Goal: Transaction & Acquisition: Purchase product/service

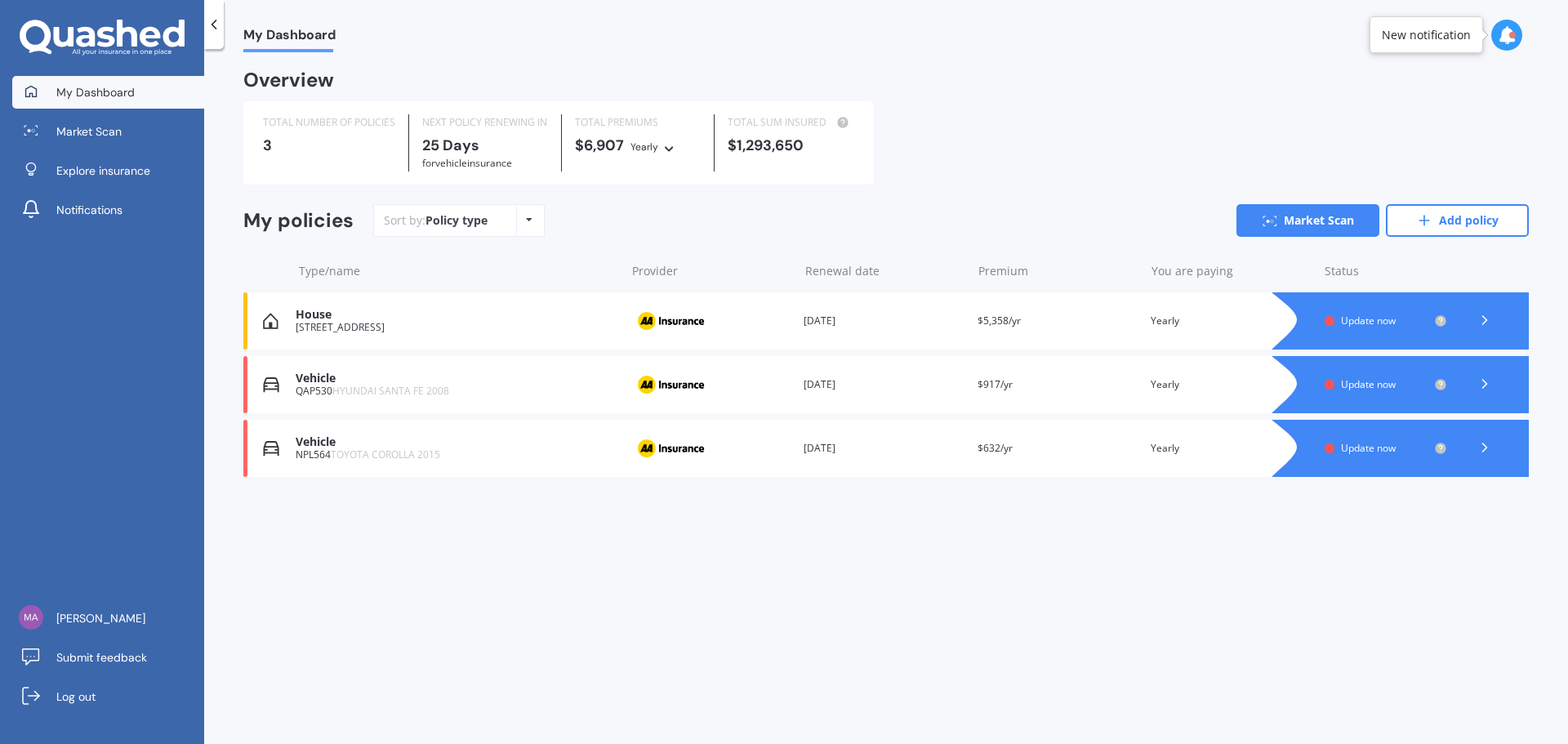
click at [1118, 445] on div "Premium $632/yr" at bounding box center [1058, 448] width 161 height 16
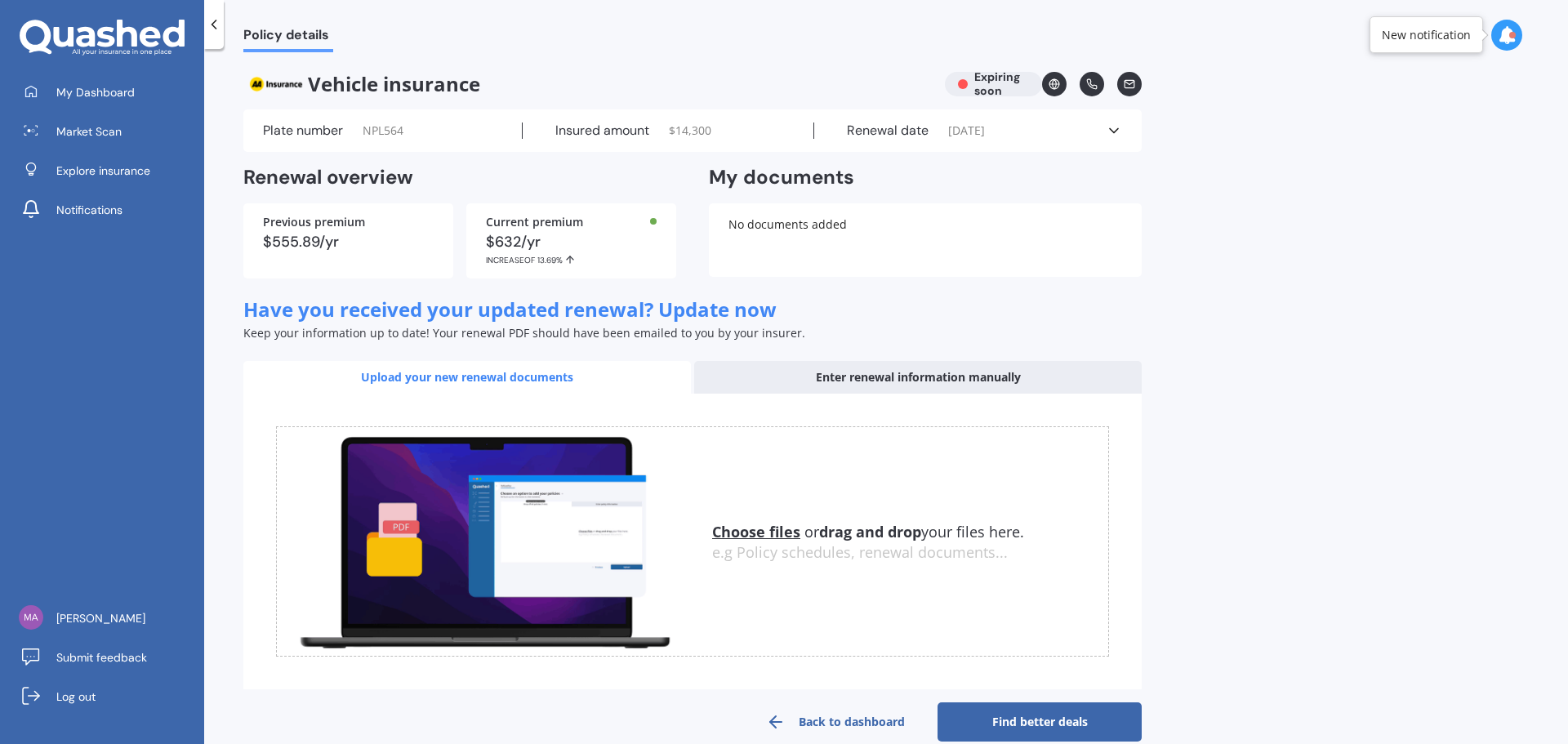
scroll to position [27, 0]
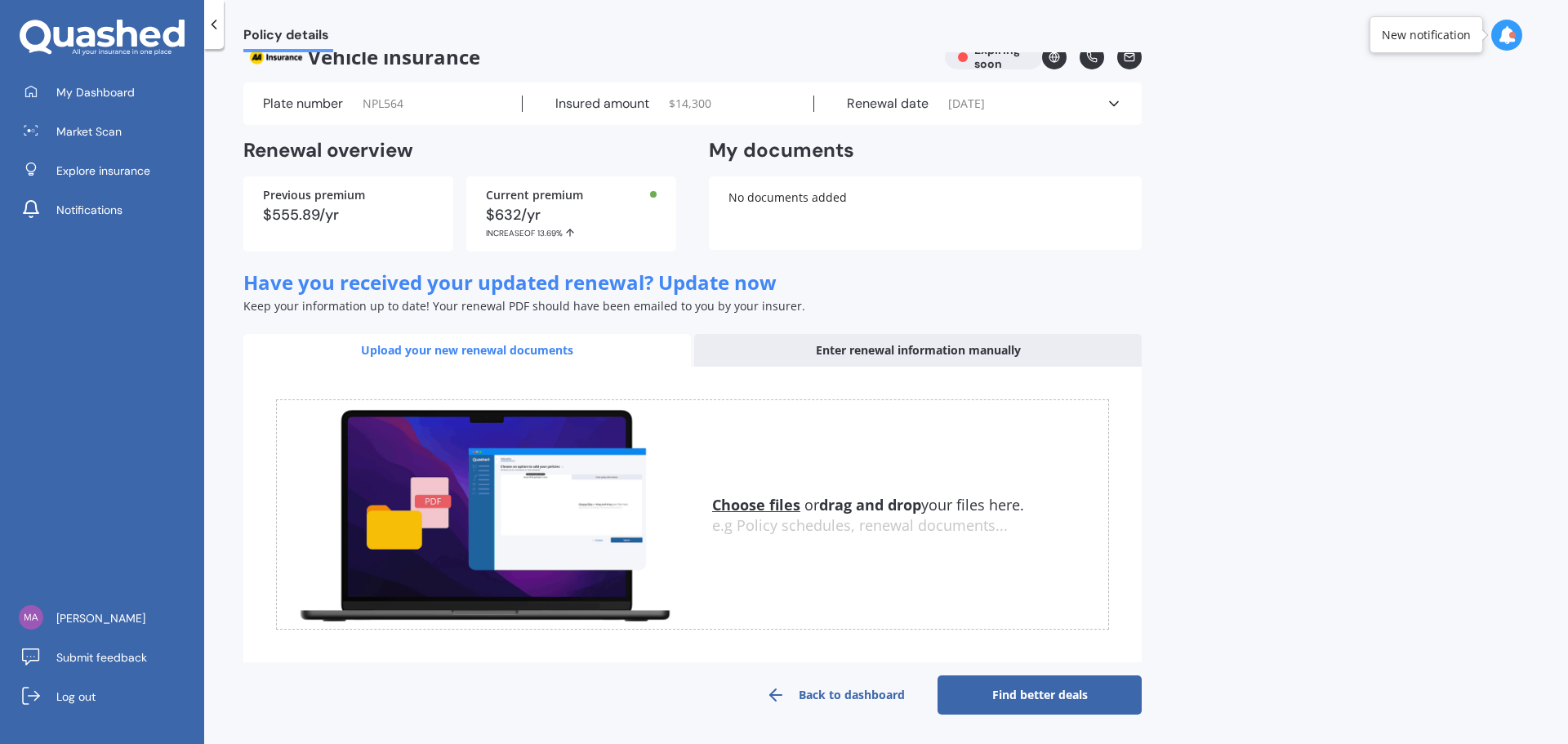
click at [947, 354] on div "Enter renewal information manually" at bounding box center [917, 350] width 447 height 33
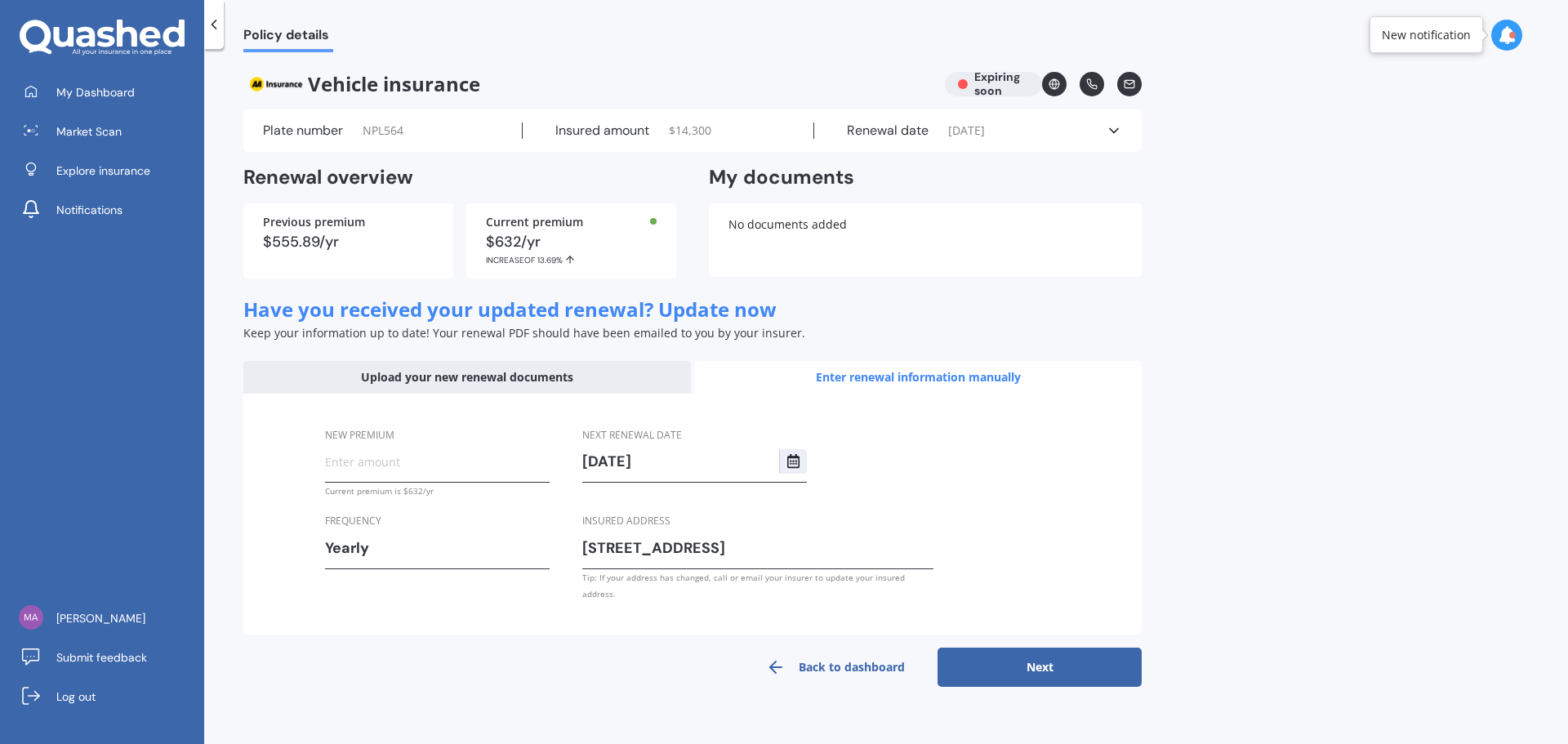
click at [436, 474] on div "New premium" at bounding box center [437, 455] width 225 height 57
click at [439, 468] on input "New premium" at bounding box center [437, 461] width 225 height 25
type input "$528.00"
click at [1010, 653] on button "Next" at bounding box center [1040, 667] width 204 height 39
select select "16"
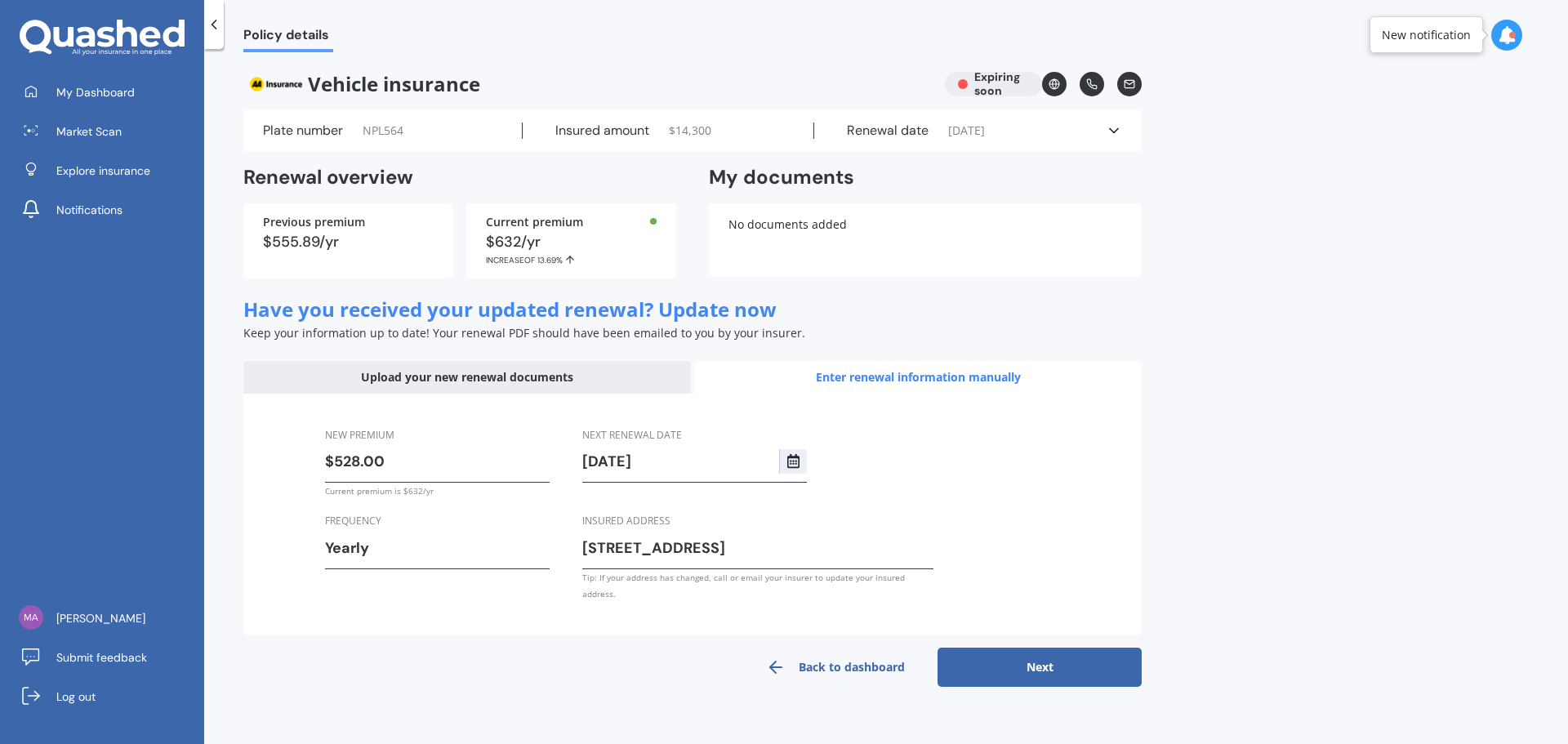
select select "10"
select select "2026"
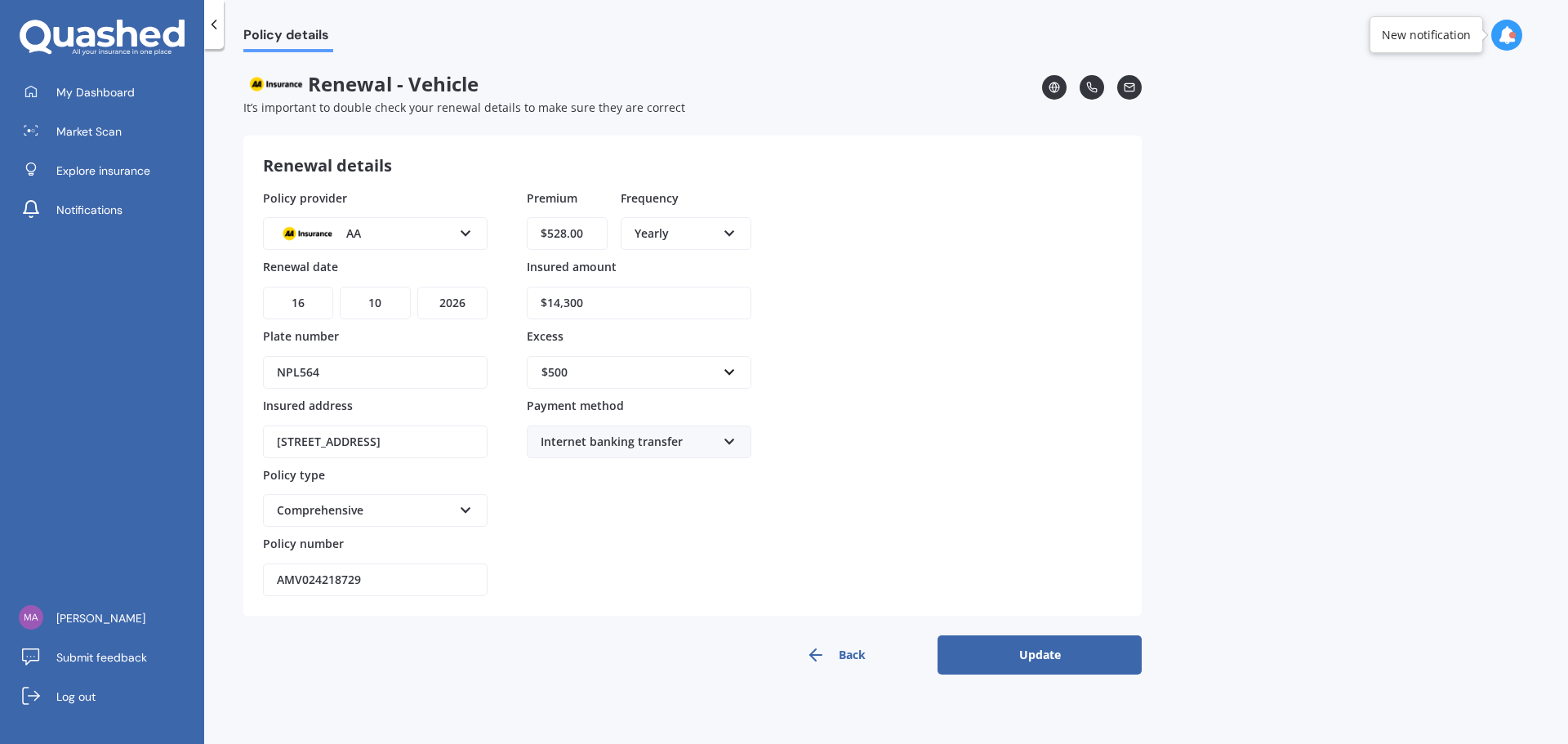
drag, startPoint x: 609, startPoint y: 300, endPoint x: 529, endPoint y: 301, distance: 80.0
click at [529, 301] on input "$14,300" at bounding box center [639, 303] width 225 height 33
type input "$10,200"
click at [906, 362] on div "Policy provider AA AA AMI AMP ANZ ASB Aioi Nissay Dowa Ando Assurant Autosure B…" at bounding box center [692, 393] width 859 height 408
click at [1067, 642] on button "Update" at bounding box center [1040, 655] width 204 height 39
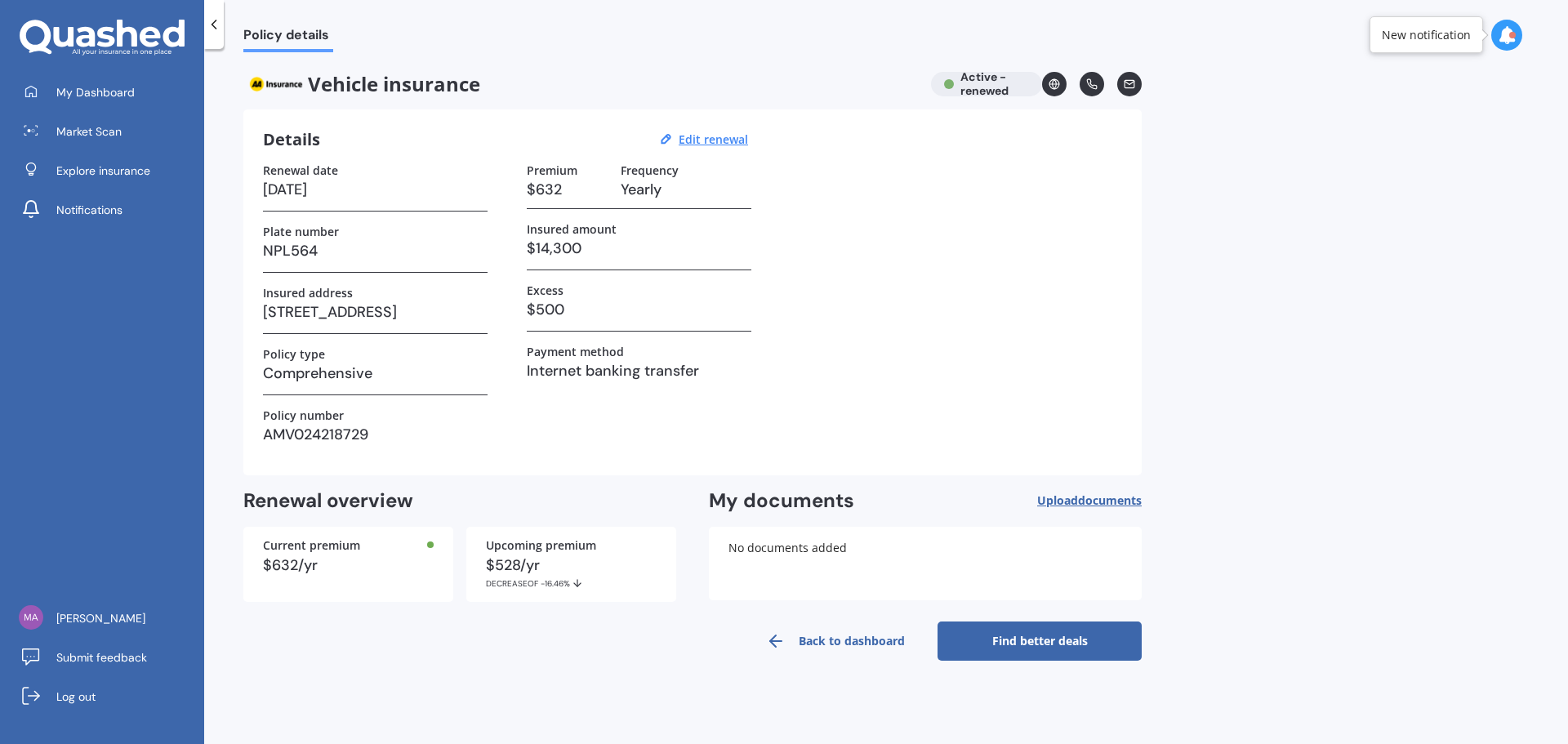
click at [1054, 643] on link "Find better deals" at bounding box center [1040, 641] width 204 height 39
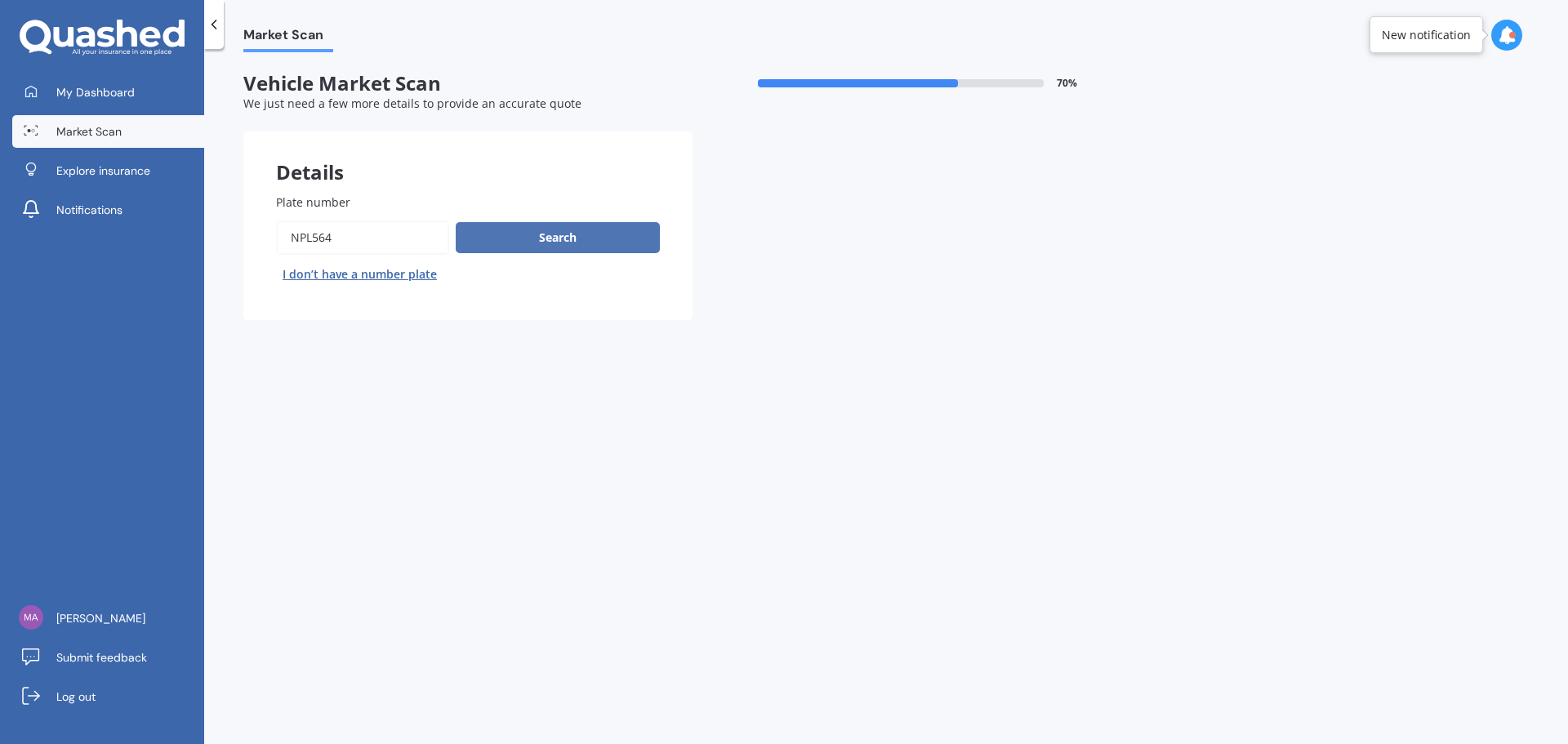
click at [568, 240] on button "Search" at bounding box center [557, 238] width 204 height 31
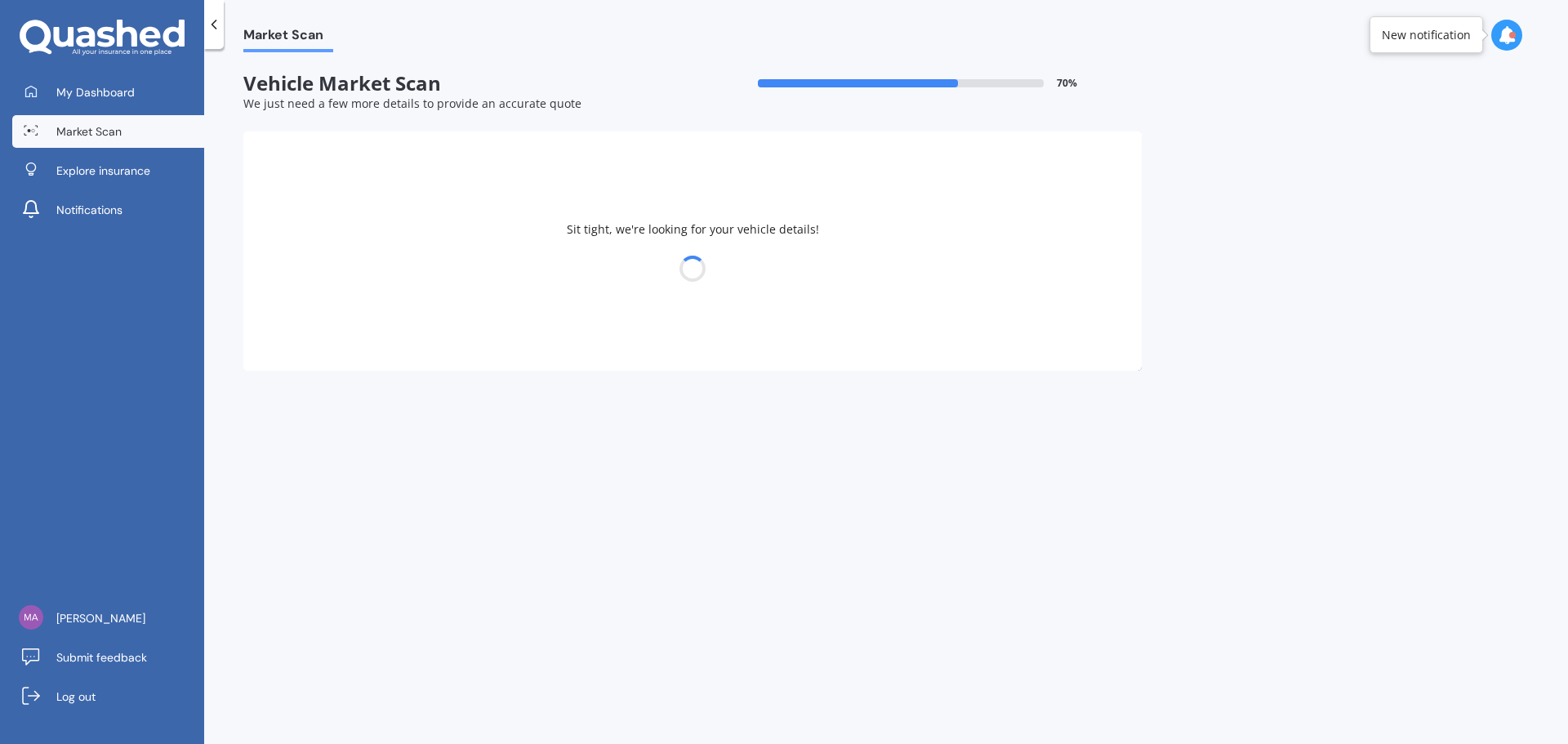
select select "TOYOTA"
select select "COROLLA"
select select "25"
select select "07"
select select "1984"
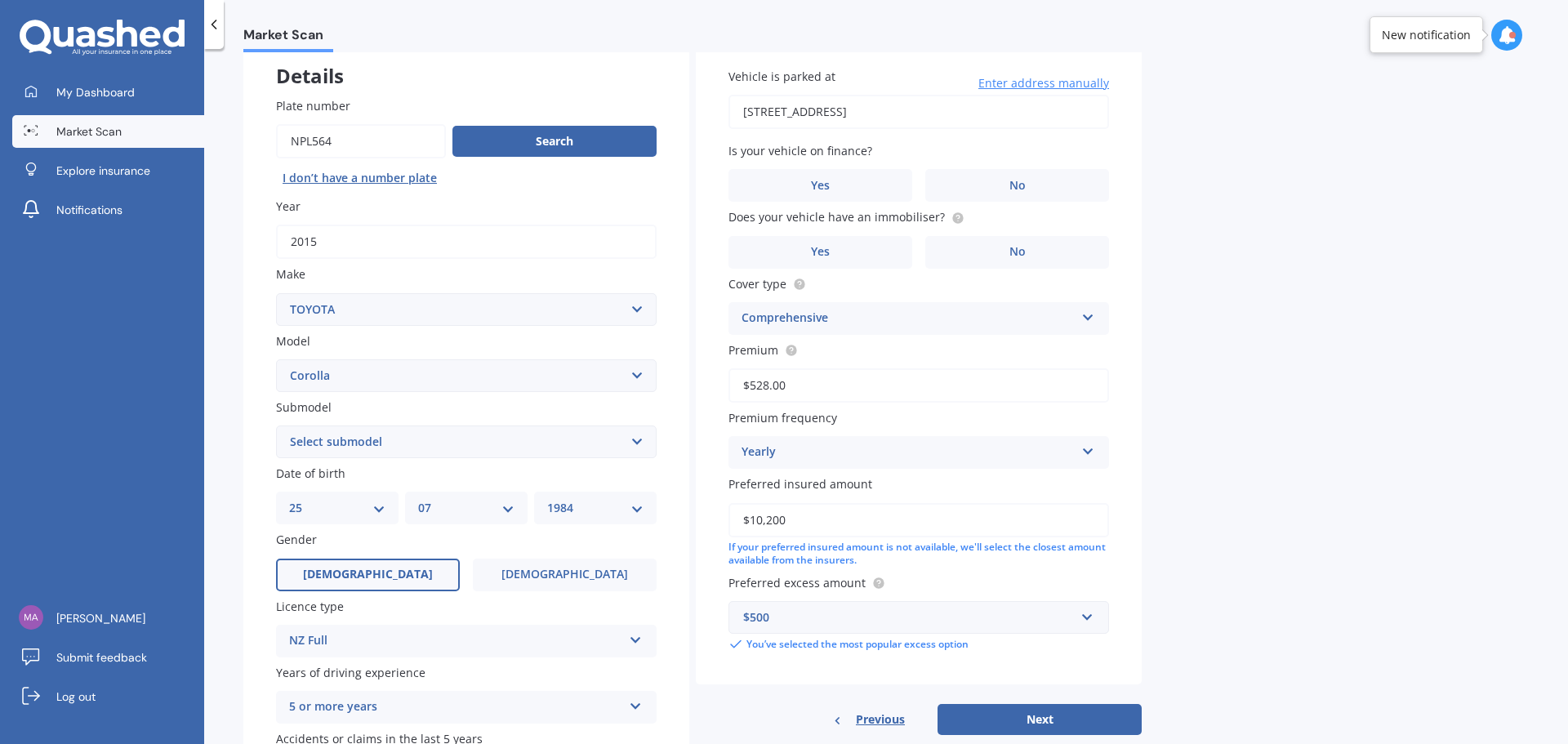
scroll to position [163, 0]
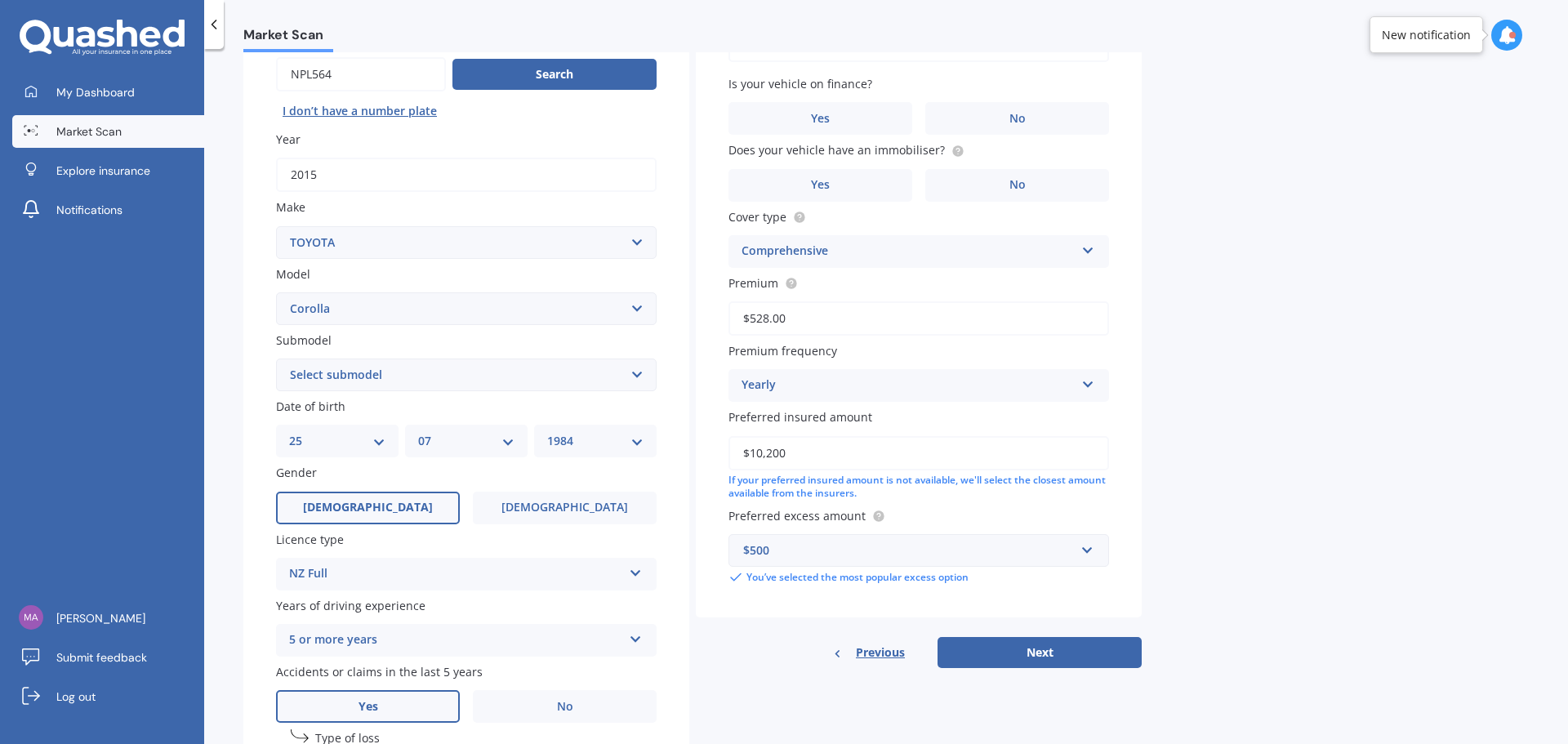
click at [645, 381] on select "Select submodel (All other) Axio Diesel [PERSON_NAME] 2WD [PERSON_NAME] 4WD FXG…" at bounding box center [466, 375] width 381 height 33
select select "[PERSON_NAME] 2WD"
click at [276, 358] on select "Select submodel (All other) Axio Diesel [PERSON_NAME] 2WD [PERSON_NAME] 4WD FXG…" at bounding box center [466, 375] width 381 height 33
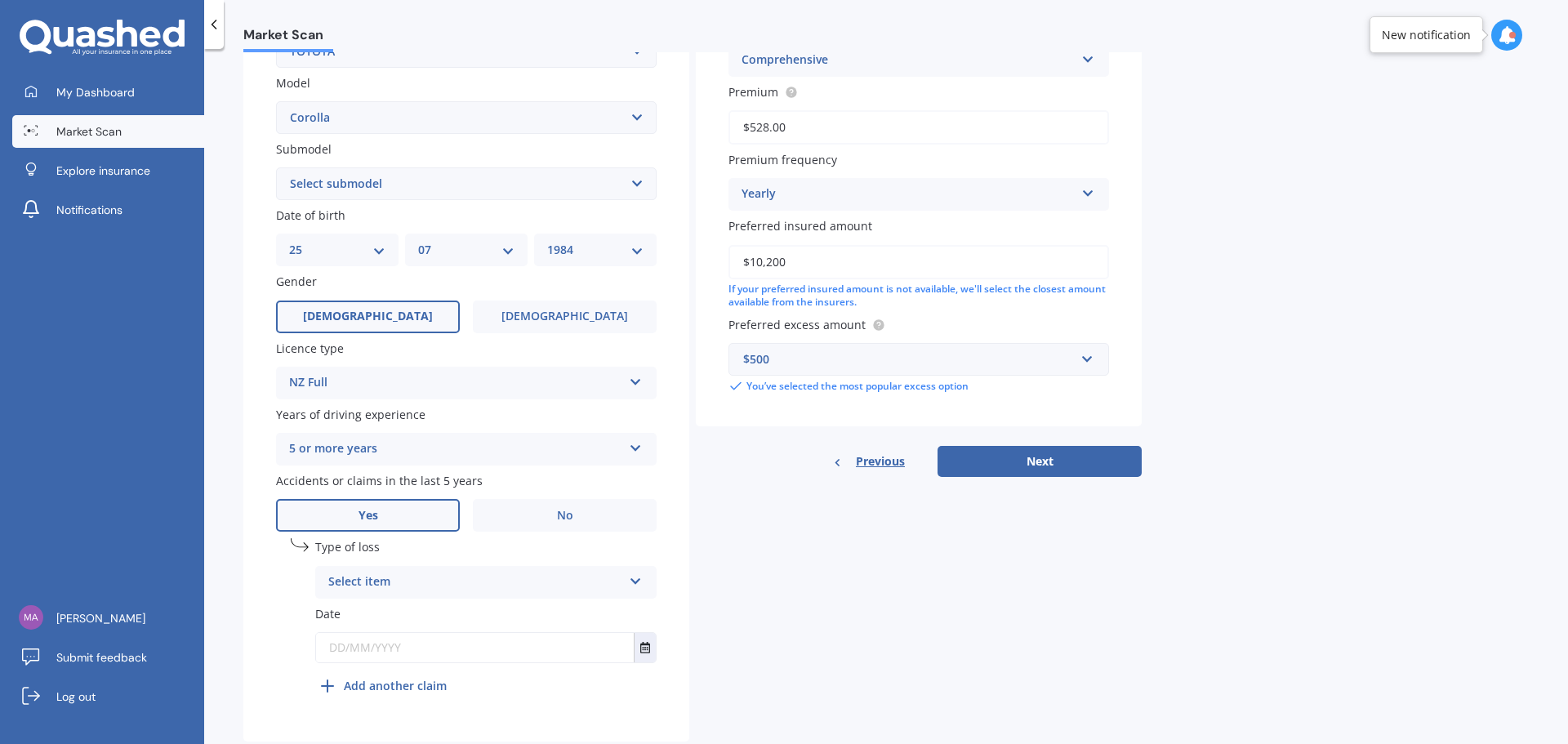
scroll to position [395, 0]
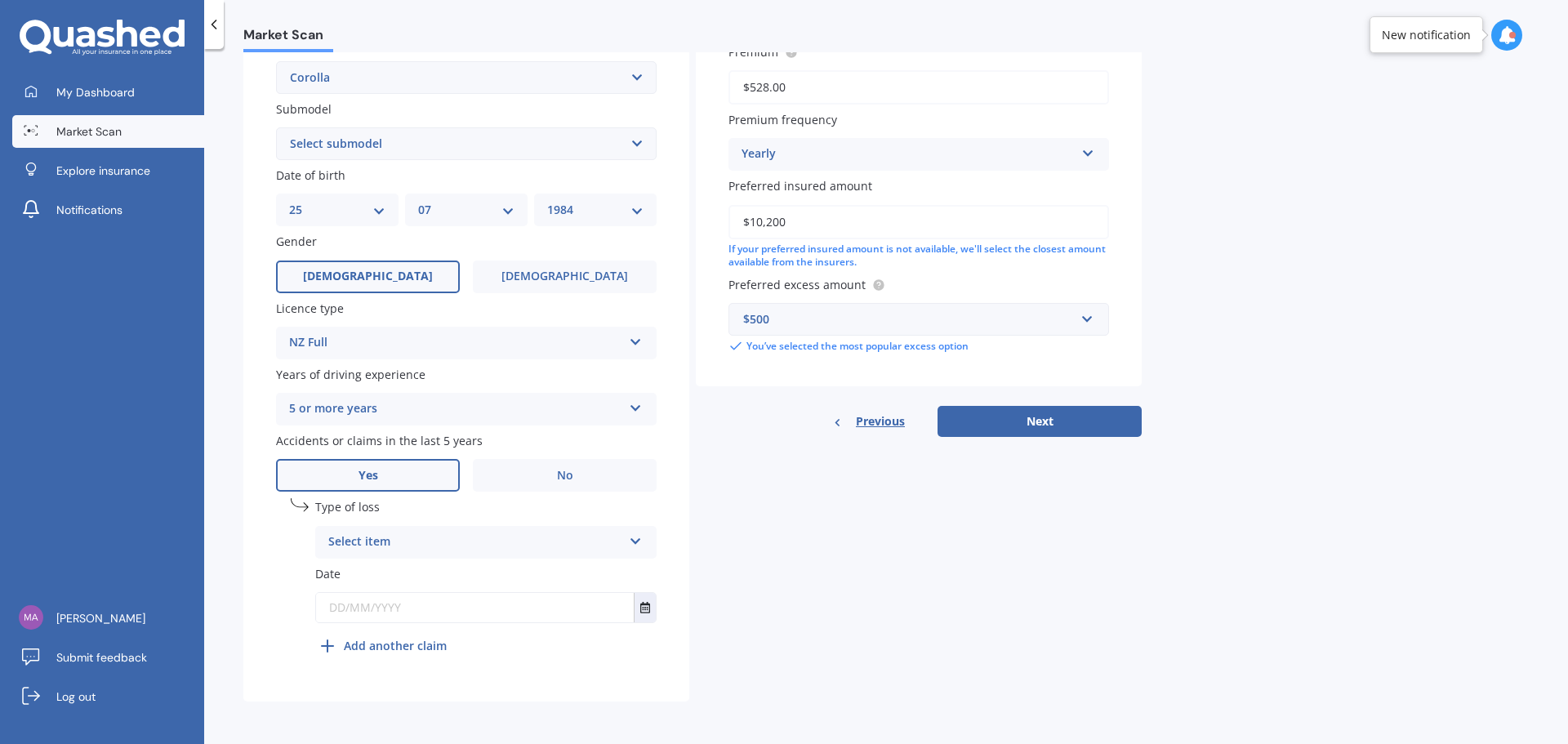
click at [582, 543] on div "Select item" at bounding box center [475, 542] width 294 height 20
click at [475, 601] on div "Not at fault accident" at bounding box center [486, 604] width 340 height 30
click at [636, 601] on button "Select date" at bounding box center [644, 608] width 22 height 30
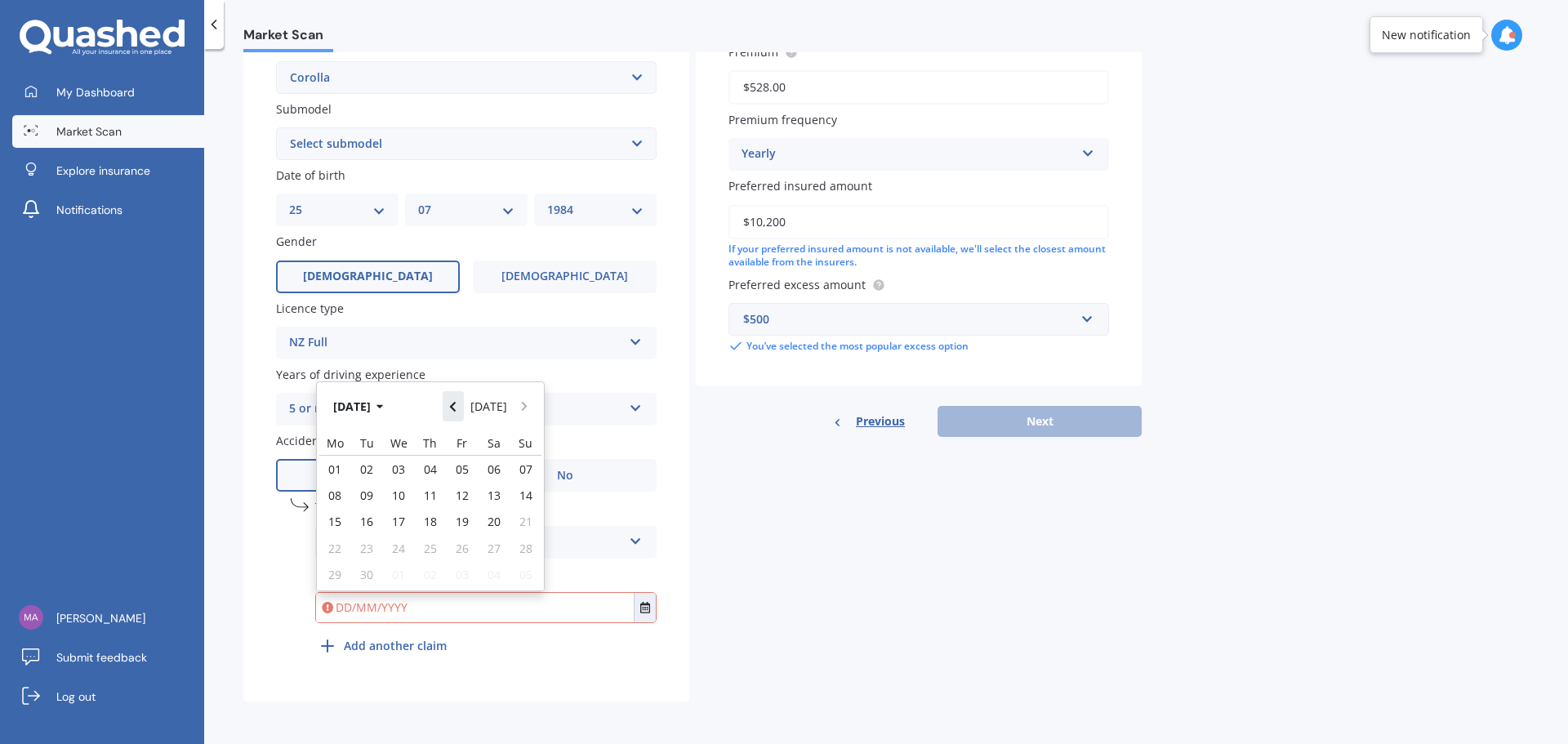
click at [455, 409] on icon "Navigate back" at bounding box center [452, 407] width 6 height 10
click at [384, 412] on icon "button" at bounding box center [380, 407] width 7 height 11
click at [365, 408] on icon "button" at bounding box center [368, 407] width 7 height 11
click at [461, 464] on span "2021" at bounding box center [458, 458] width 26 height 16
click at [465, 509] on div "[DATE]" at bounding box center [458, 509] width 56 height 52
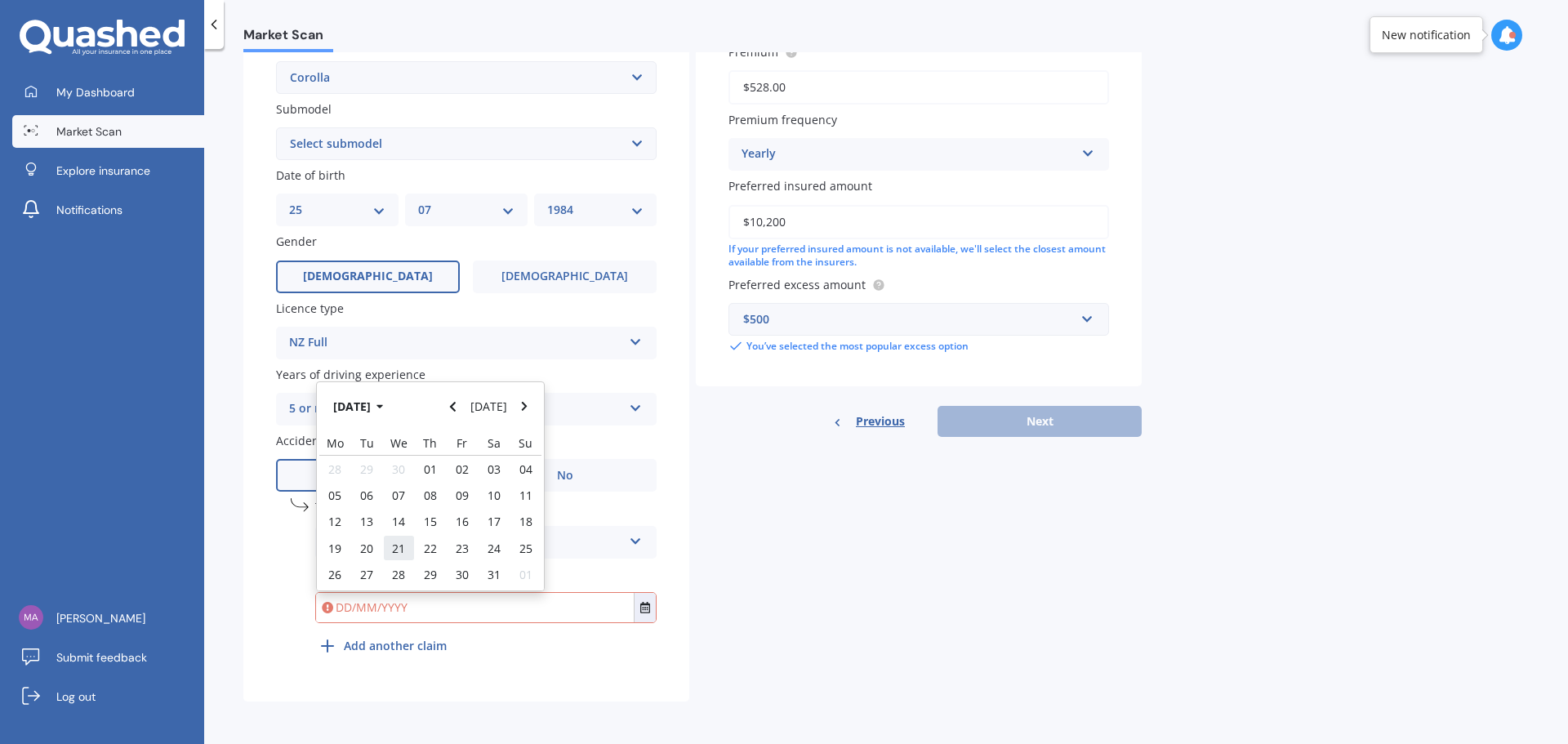
click at [398, 550] on span "21" at bounding box center [399, 548] width 13 height 16
type input "[DATE]"
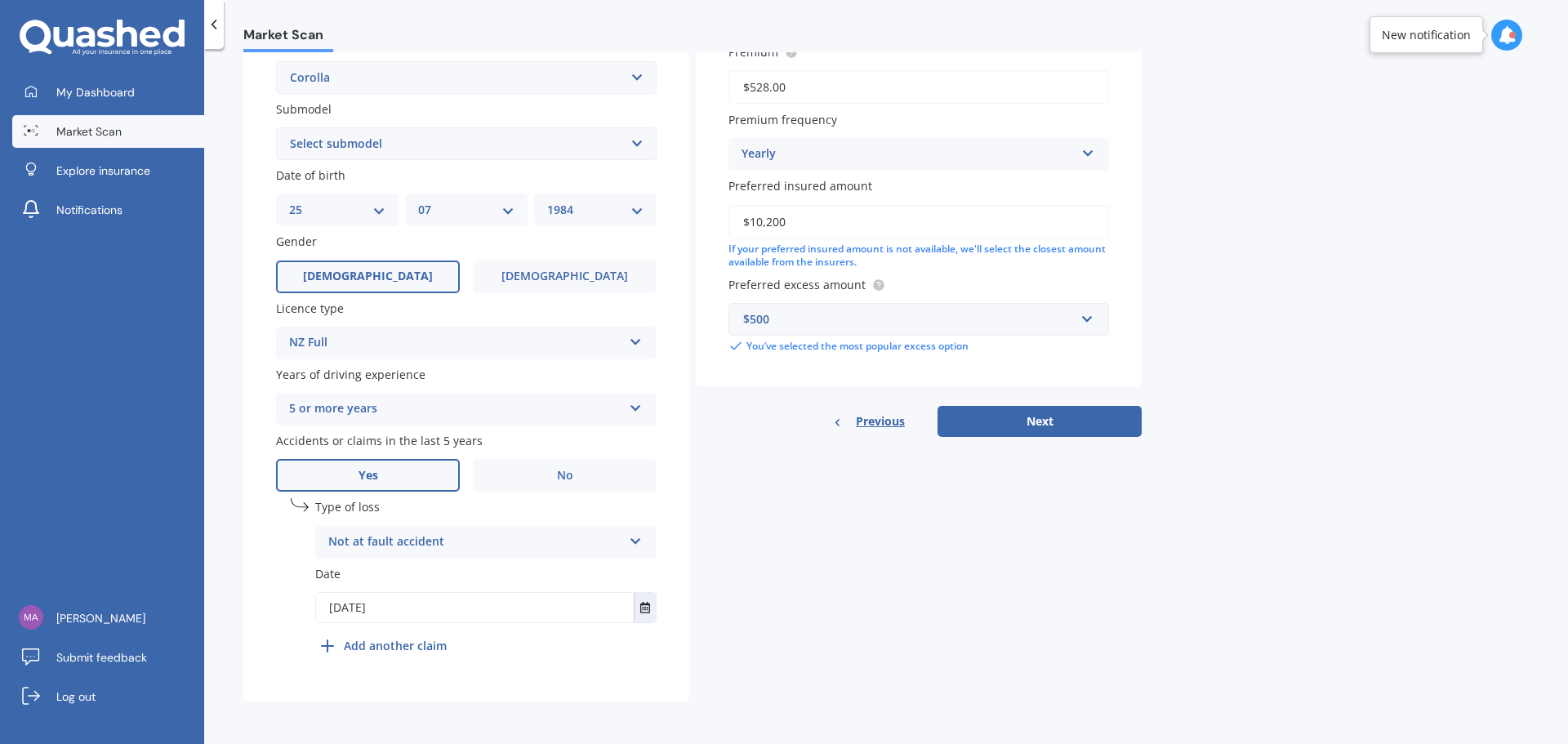
click at [750, 596] on div "Details Plate number Search I don’t have a number plate Year [DATE] Make Select…" at bounding box center [693, 219] width 898 height 964
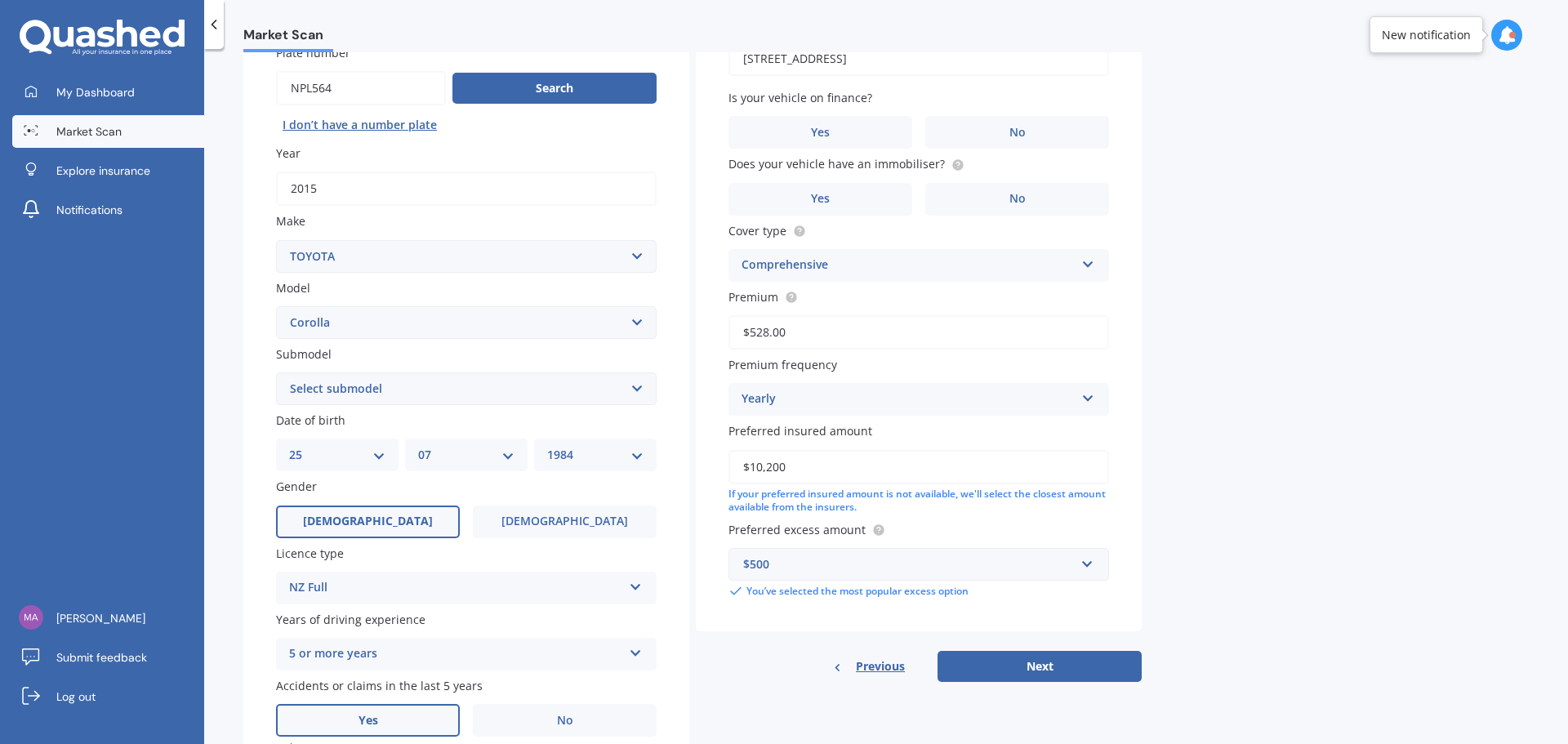
scroll to position [82, 0]
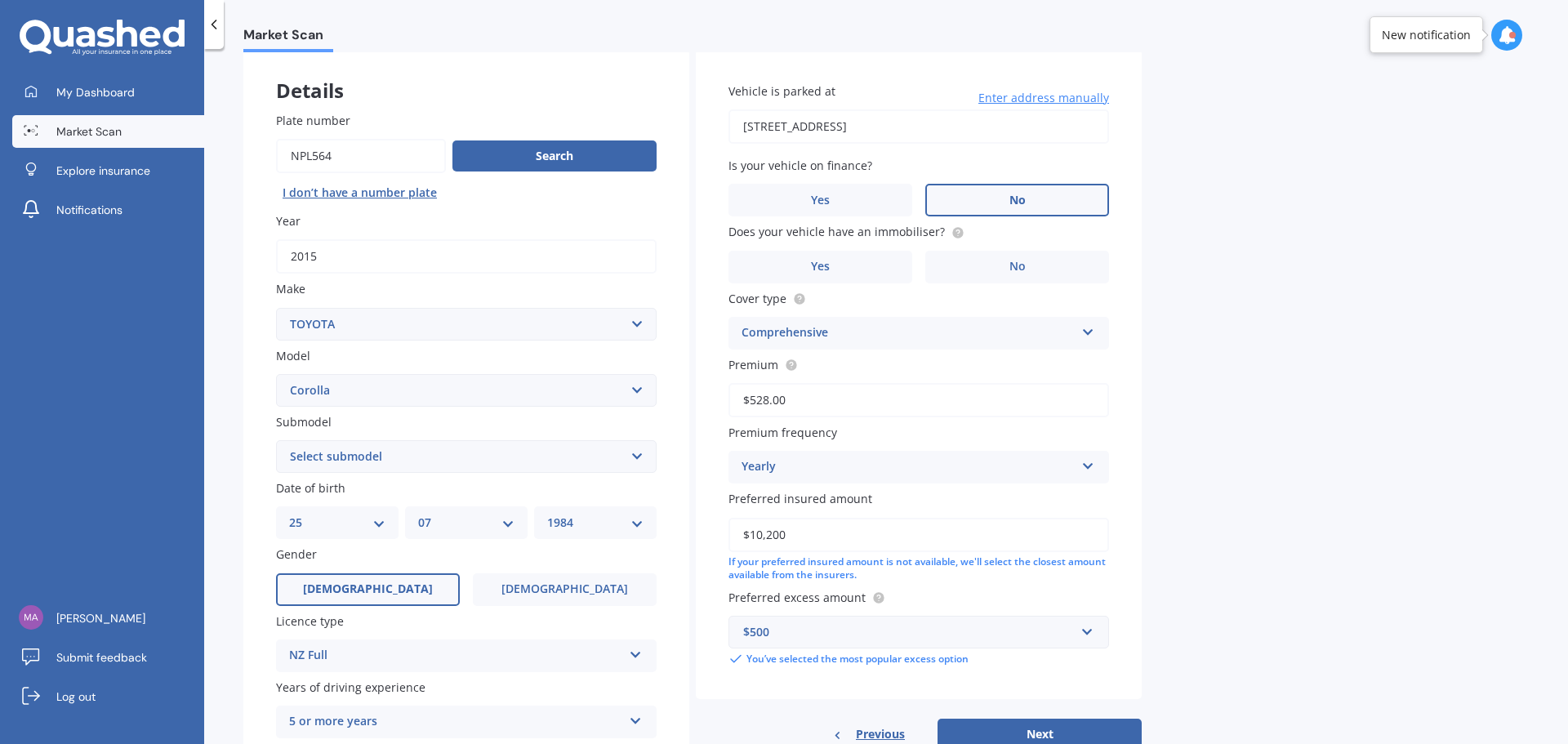
click at [1048, 196] on label "No" at bounding box center [1017, 200] width 184 height 33
click at [0, 0] on input "No" at bounding box center [0, 0] width 0 height 0
click at [1039, 262] on label "No" at bounding box center [1017, 267] width 184 height 33
click at [0, 0] on input "No" at bounding box center [0, 0] width 0 height 0
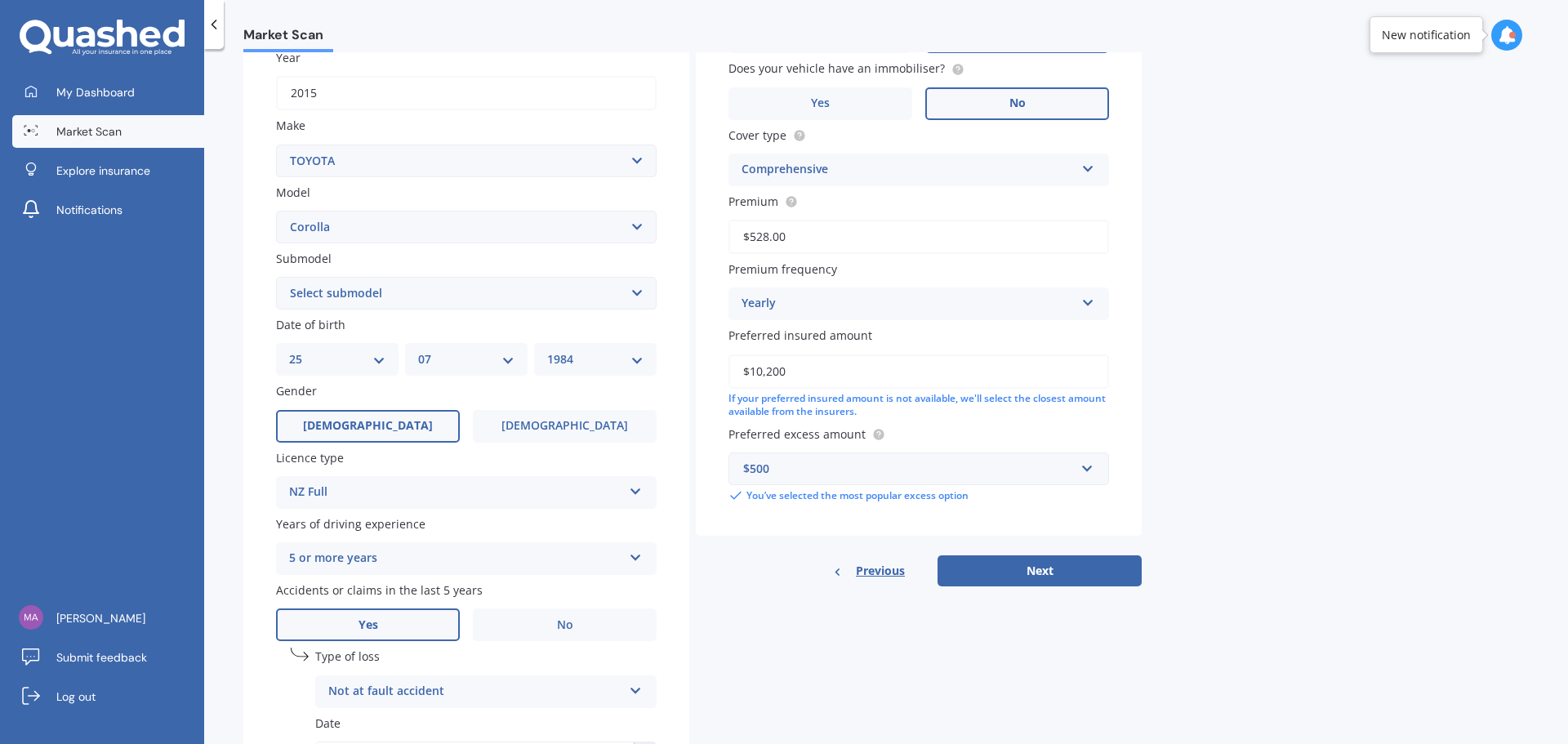
scroll to position [326, 0]
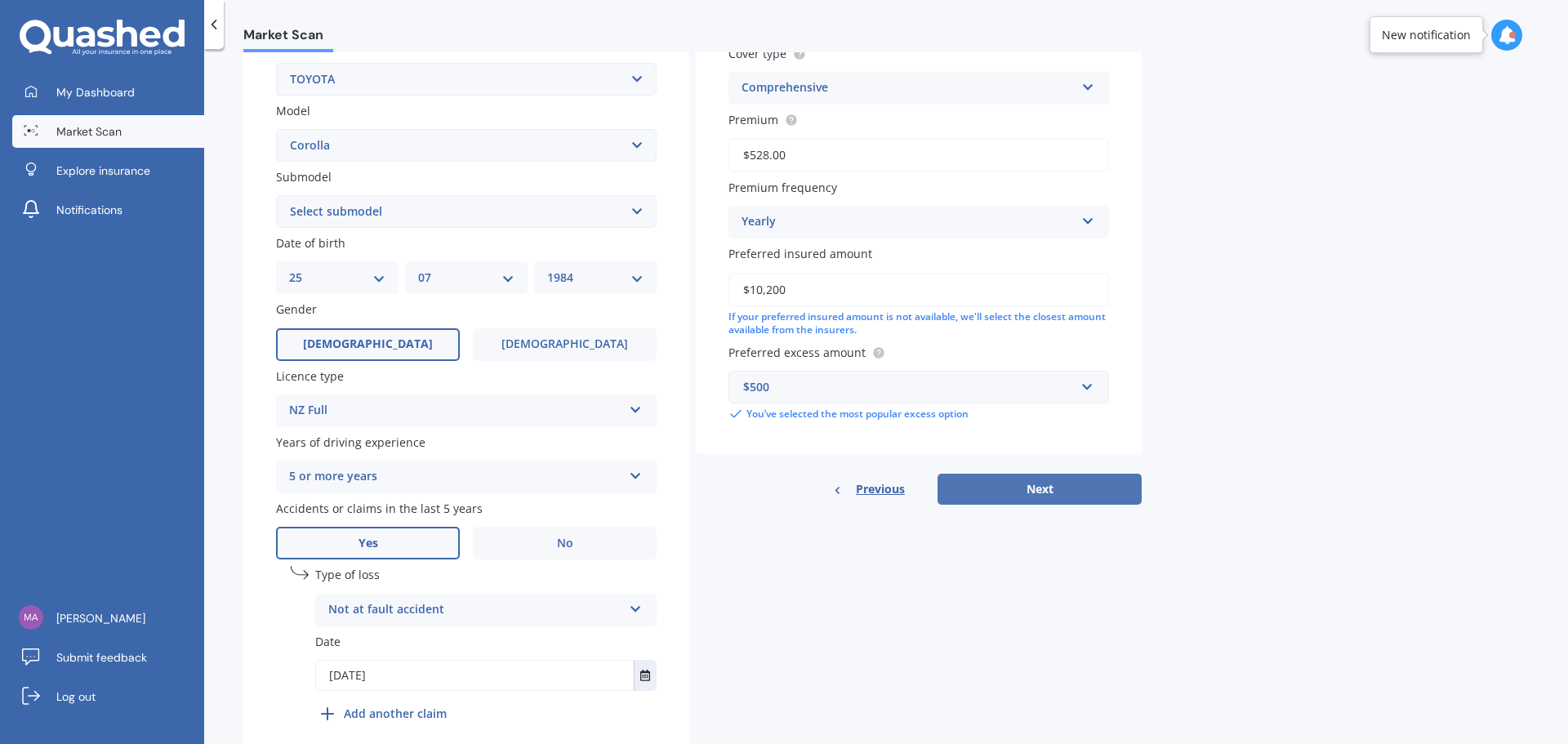
click at [1073, 493] on button "Next" at bounding box center [1040, 489] width 204 height 31
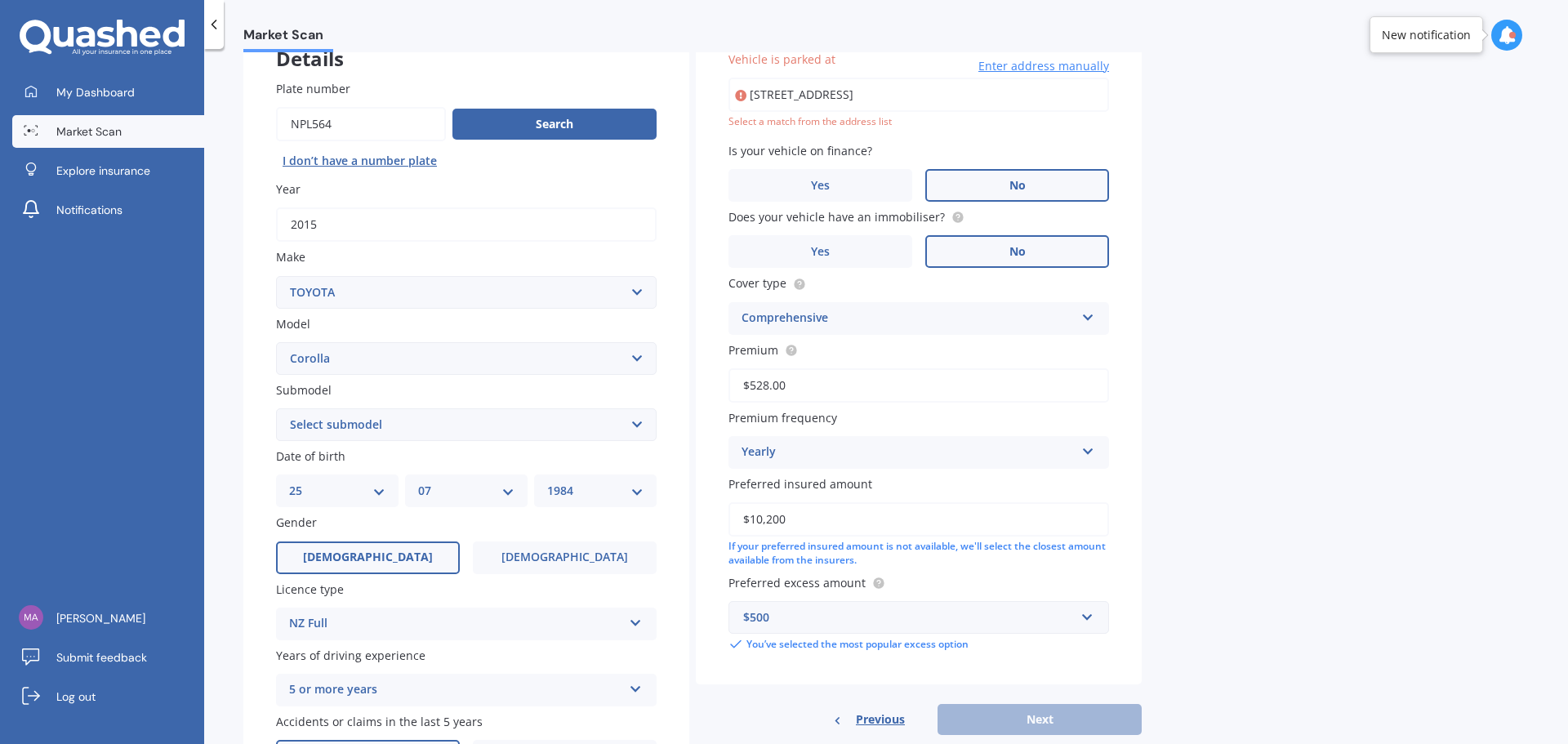
scroll to position [112, 0]
type input "[STREET_ADDRESS]"
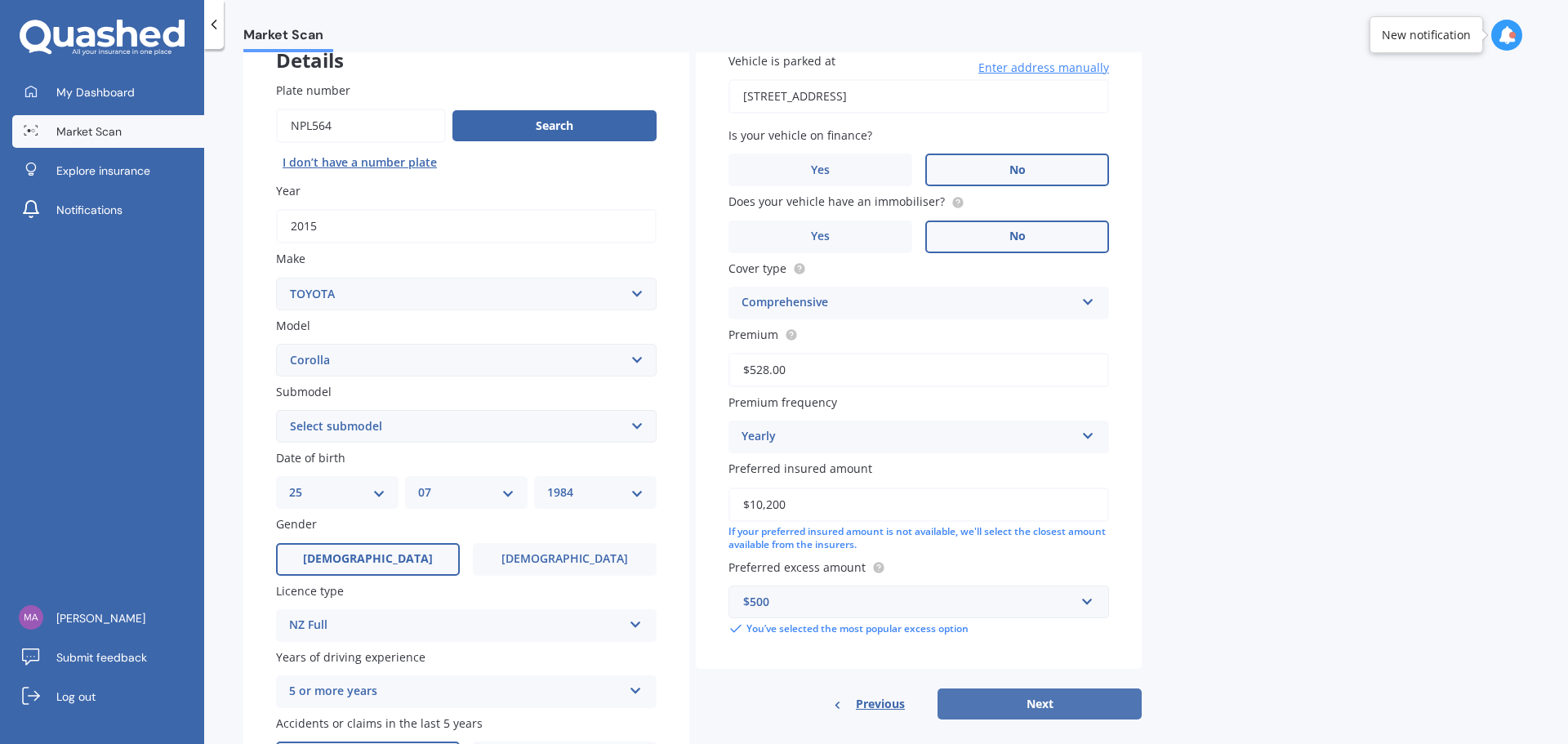
click at [1083, 697] on button "Next" at bounding box center [1040, 704] width 204 height 31
select select "25"
select select "07"
select select "1984"
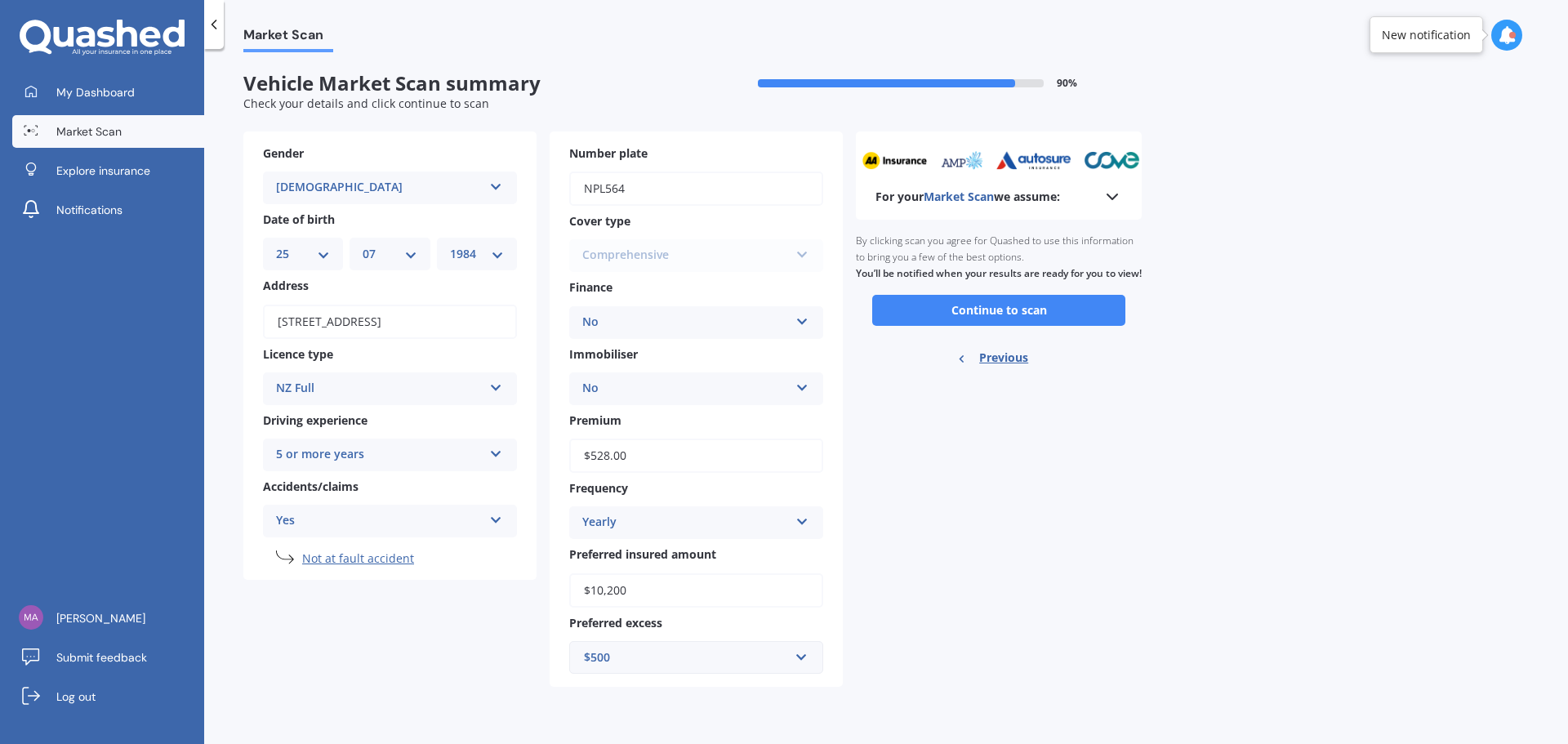
scroll to position [0, 0]
click at [1016, 317] on button "Continue to scan" at bounding box center [999, 310] width 254 height 31
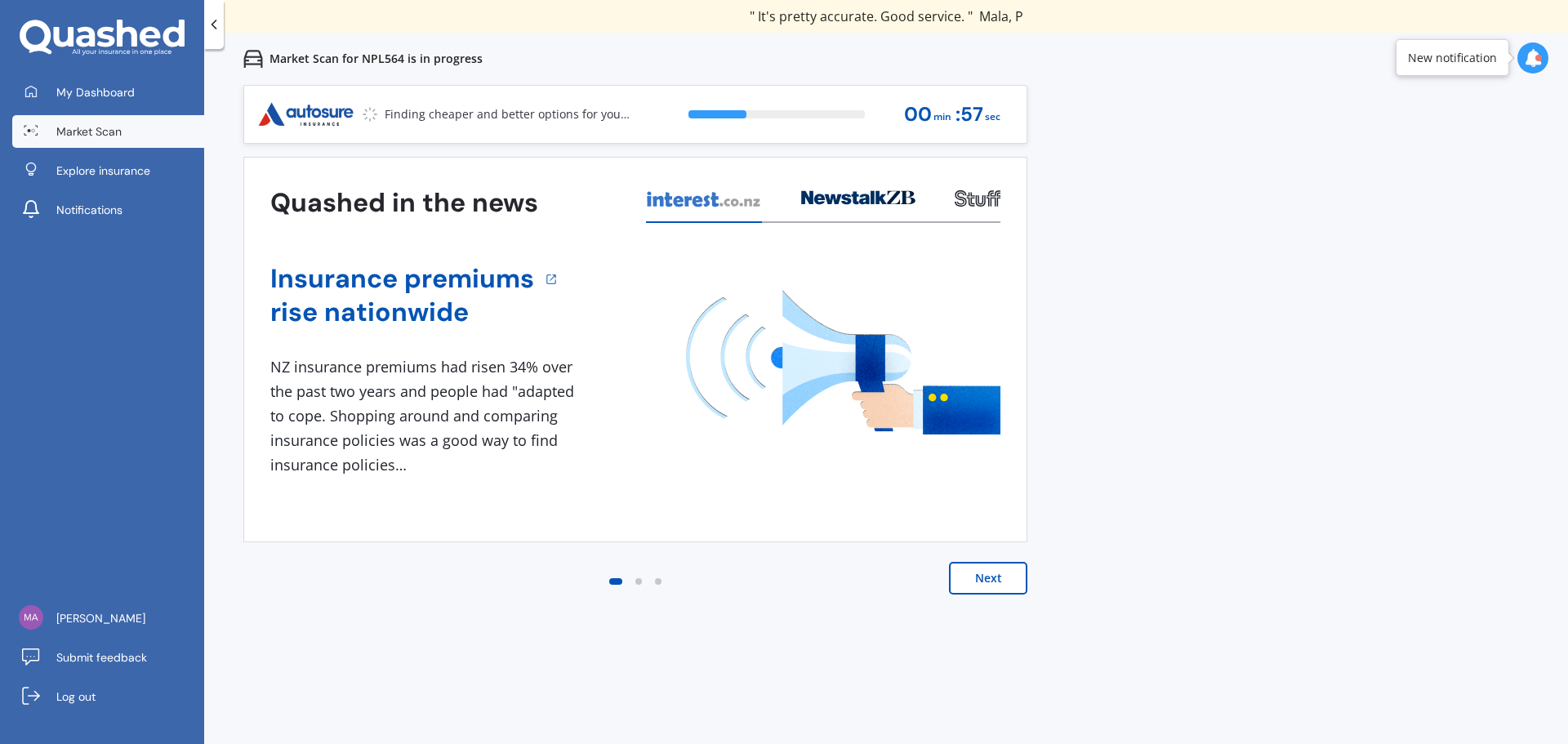
click at [982, 587] on button "Next" at bounding box center [988, 578] width 79 height 33
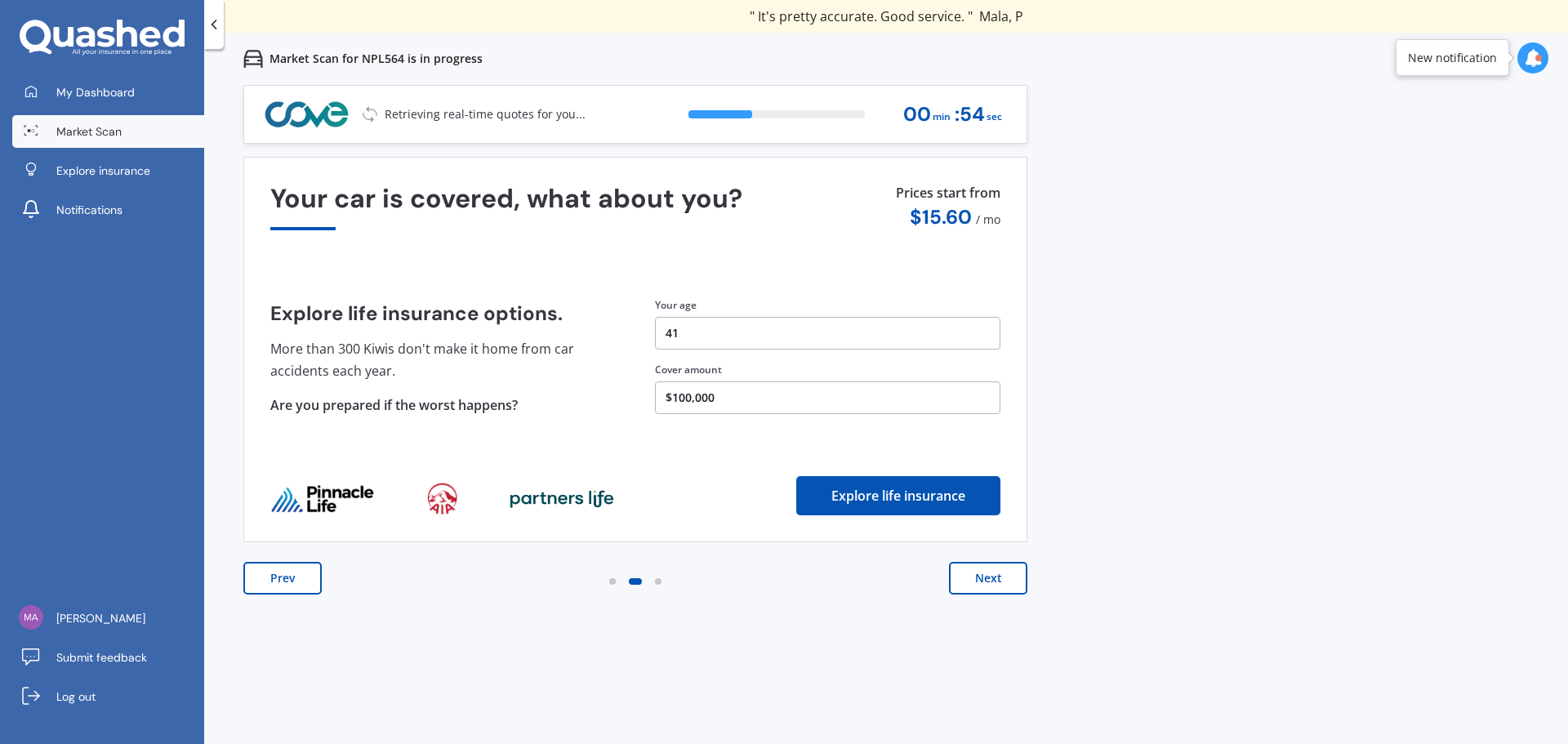
click at [982, 587] on button "Next" at bounding box center [988, 578] width 79 height 33
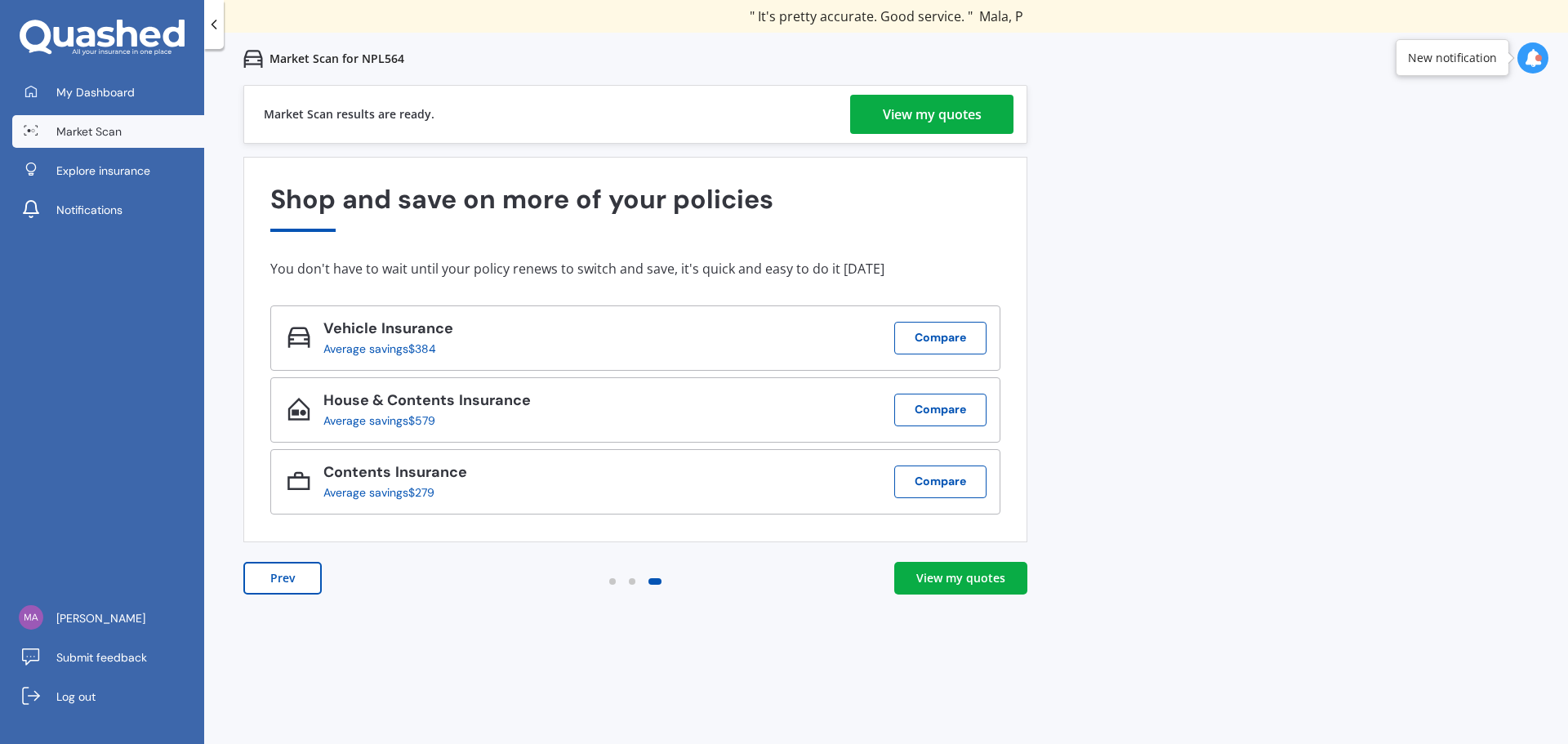
click at [976, 571] on div "View my quotes" at bounding box center [961, 578] width 89 height 16
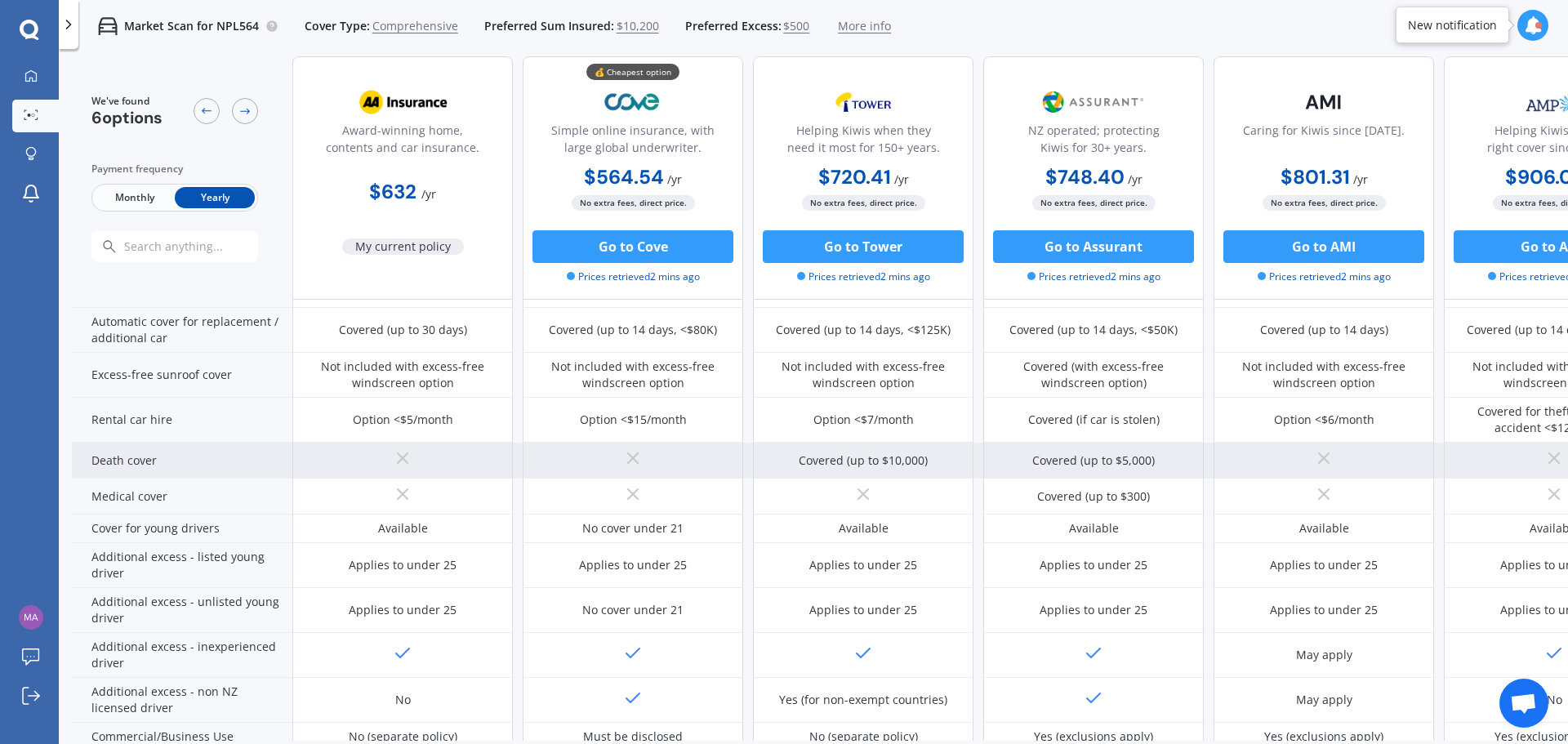
scroll to position [713, 0]
